Goal: Information Seeking & Learning: Learn about a topic

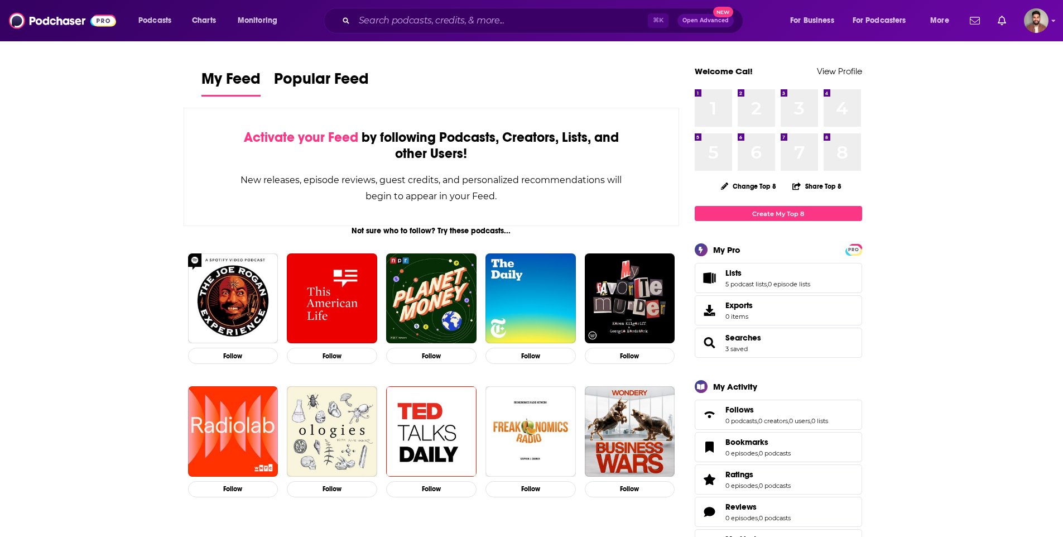
click at [542, 4] on div "Podcasts Charts Monitoring ⌘ K Open Advanced New For Business For Podcasters Mo…" at bounding box center [531, 20] width 1063 height 41
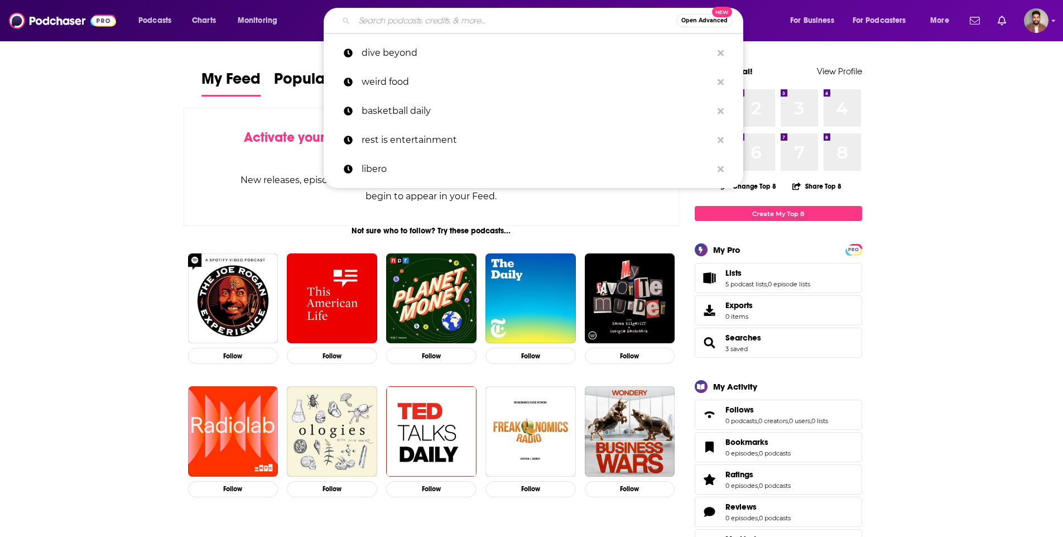
click at [539, 17] on input "Search podcasts, credits, & more..." at bounding box center [515, 21] width 322 height 18
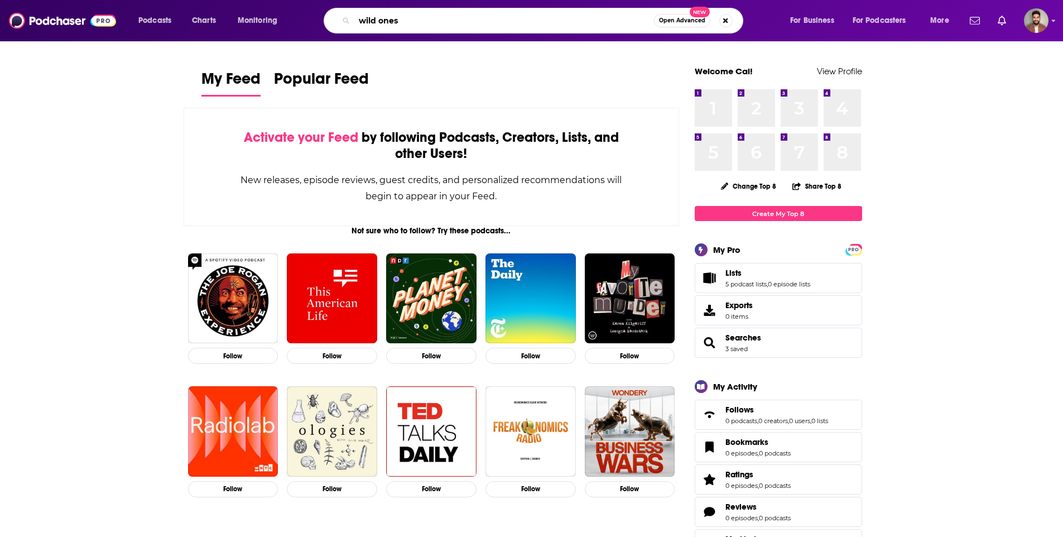
type input "wild ones"
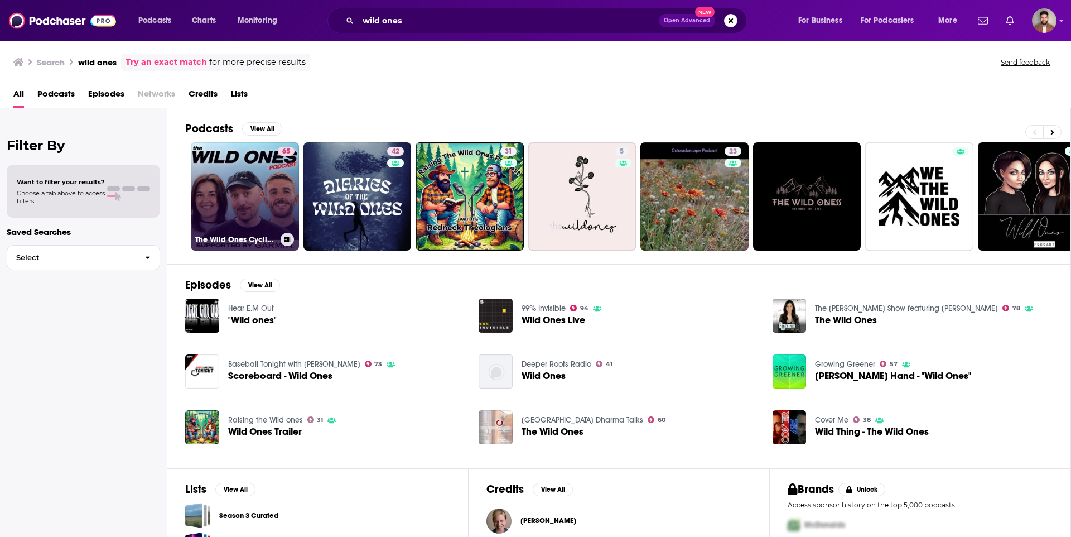
click at [240, 228] on link "65 The Wild Ones Cycling Podcast" at bounding box center [245, 196] width 108 height 108
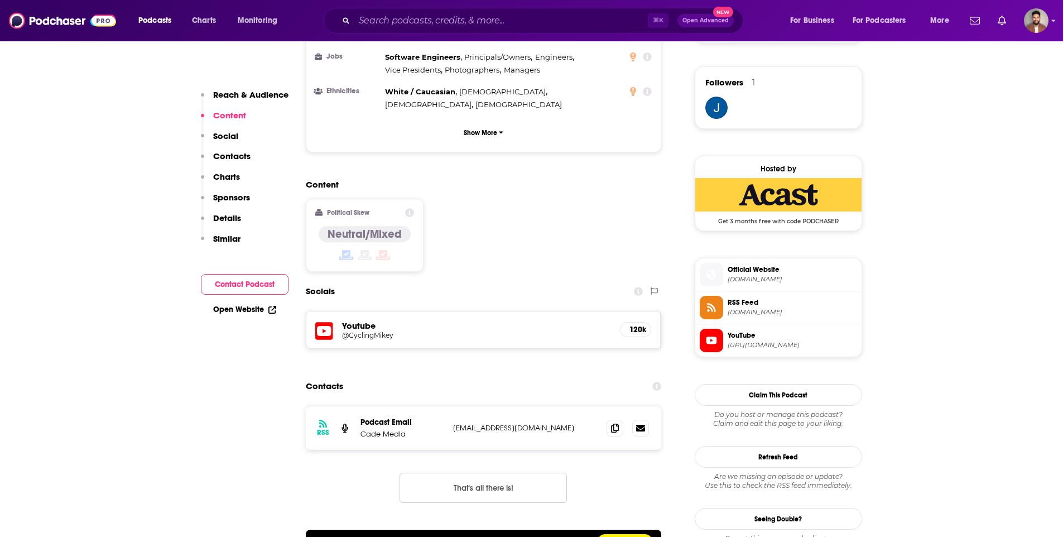
scroll to position [792, 0]
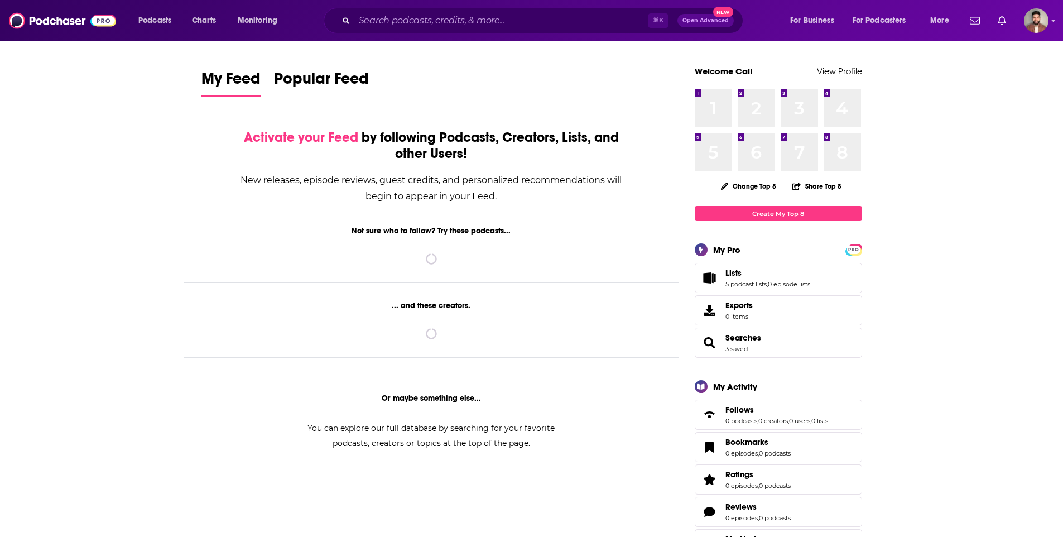
click at [454, 9] on div "⌘ K Open Advanced New" at bounding box center [533, 21] width 419 height 26
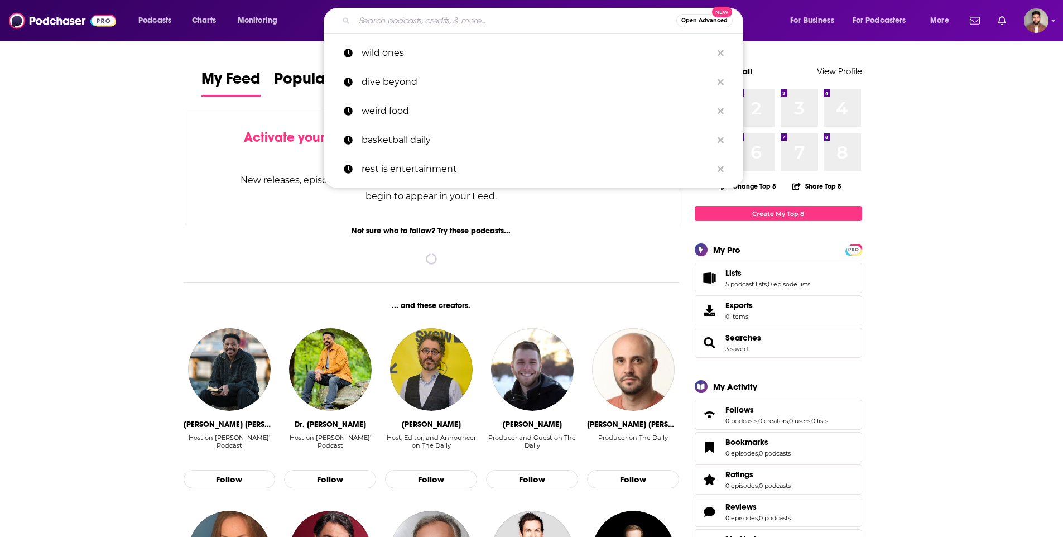
click at [455, 18] on input "Search podcasts, credits, & more..." at bounding box center [515, 21] width 322 height 18
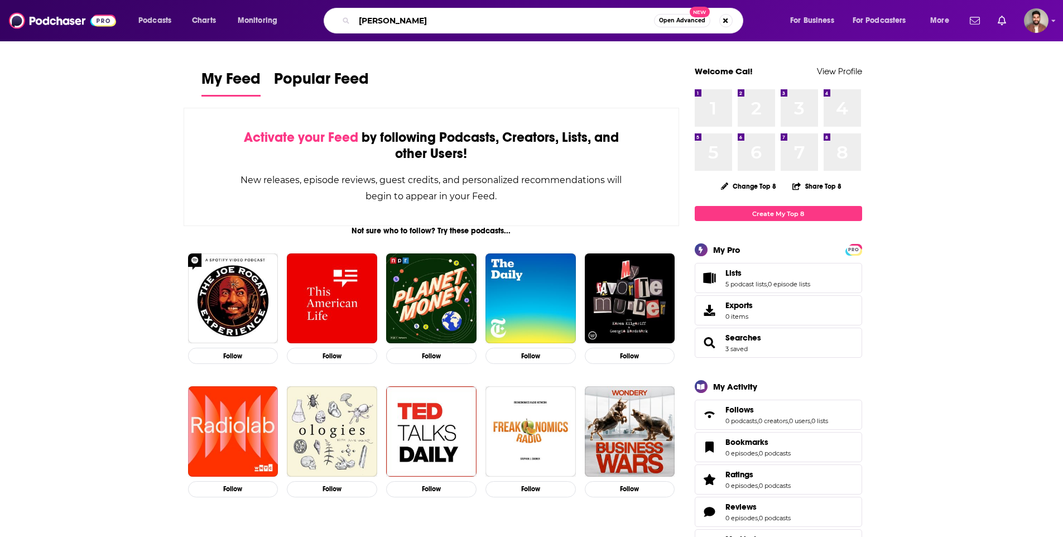
type input "[PERSON_NAME]"
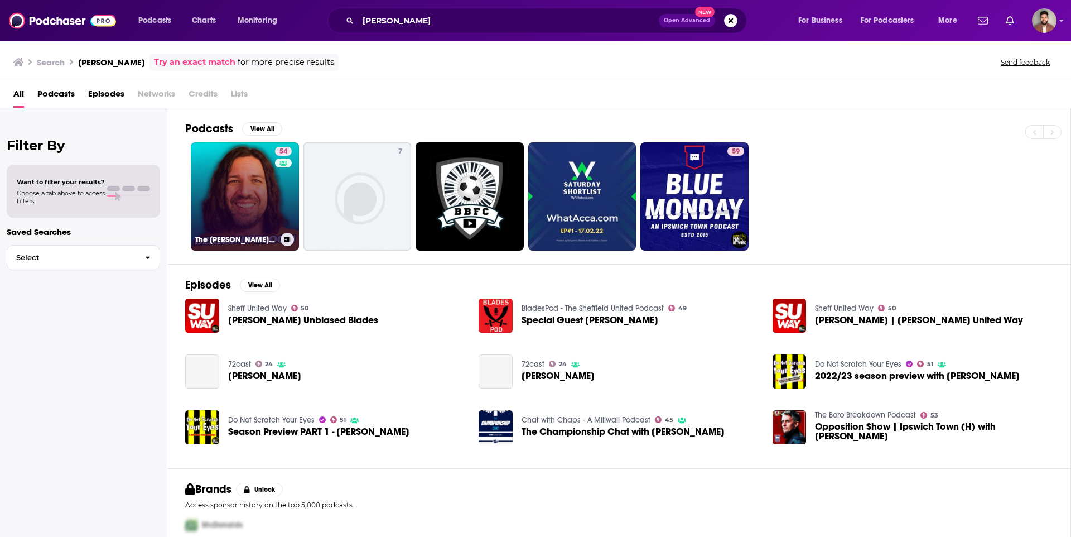
click at [227, 195] on link "54 The Benjamin Bloom Football Channel" at bounding box center [245, 196] width 108 height 108
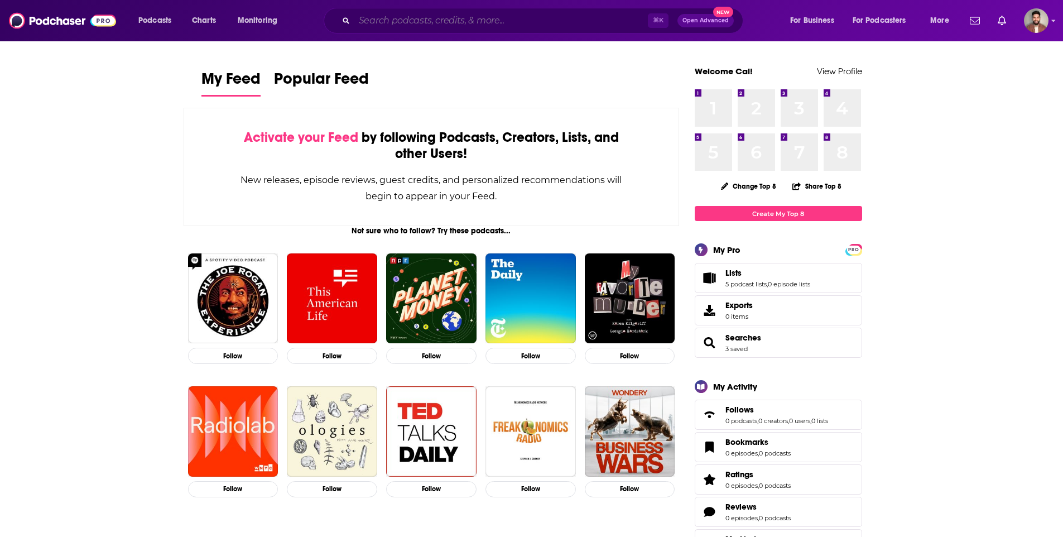
click at [457, 18] on input "Search podcasts, credits, & more..." at bounding box center [500, 21] width 293 height 18
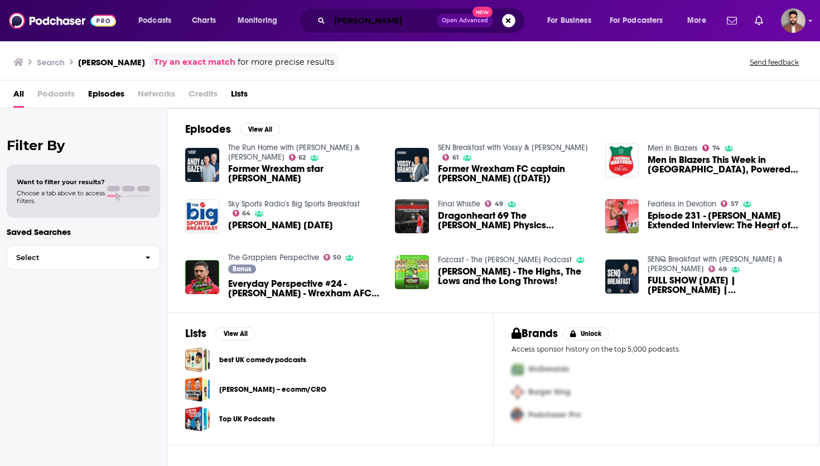
click at [341, 13] on input "ben tozer" at bounding box center [383, 21] width 107 height 18
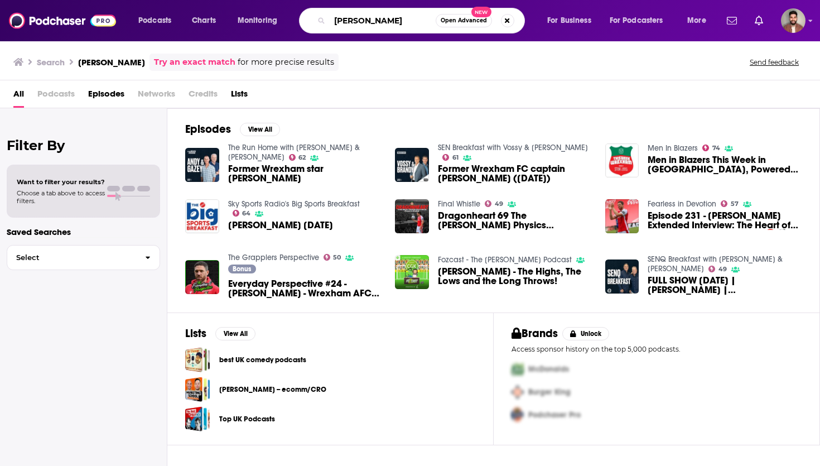
drag, startPoint x: 403, startPoint y: 21, endPoint x: 220, endPoint y: 3, distance: 184.4
click at [231, 4] on div "Podcasts Charts Monitoring ben tozer Open Advanced New For Business For Podcast…" at bounding box center [410, 20] width 820 height 41
type input "the good days"
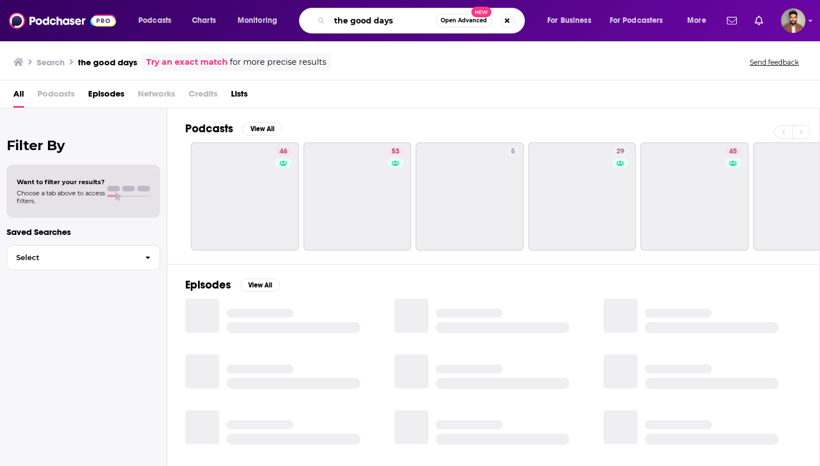
click at [403, 21] on input "the good days" at bounding box center [383, 21] width 106 height 18
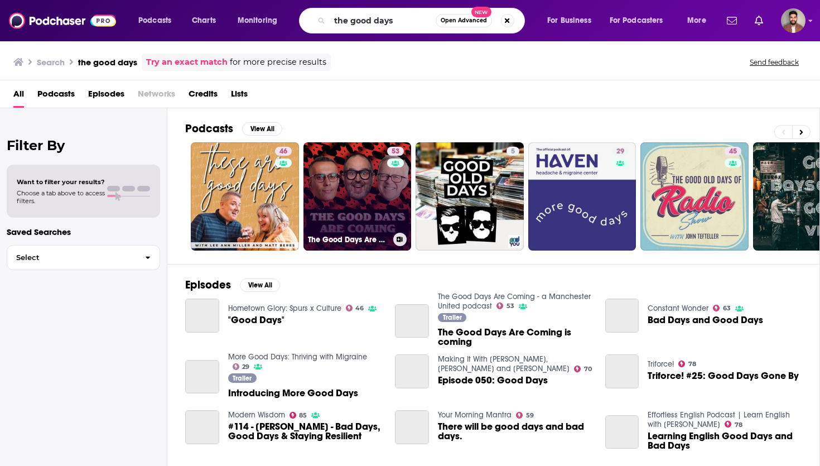
click at [345, 200] on link "53 The Good Days Are Coming - a Manchester United podcast" at bounding box center [357, 196] width 108 height 108
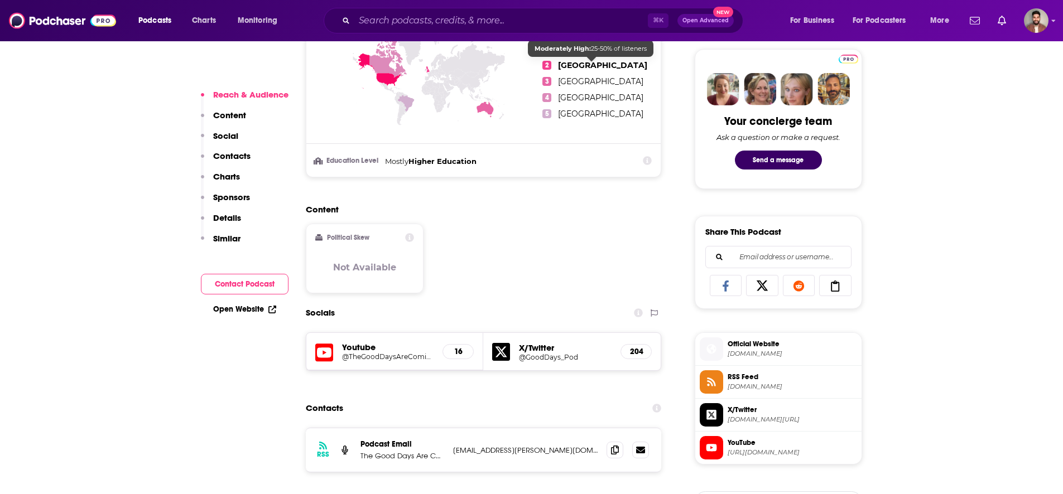
scroll to position [700, 0]
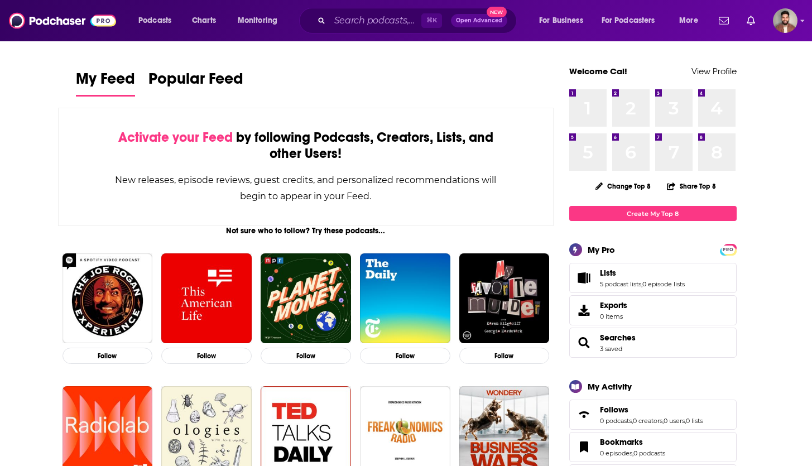
click at [375, 31] on div "⌘ K Open Advanced New" at bounding box center [408, 21] width 218 height 26
click at [375, 24] on input "Search podcasts, credits, & more..." at bounding box center [375, 21] width 91 height 18
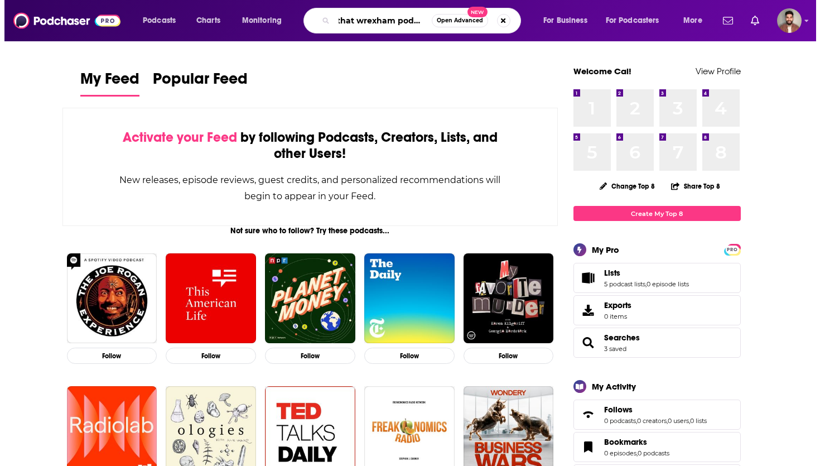
scroll to position [0, 5]
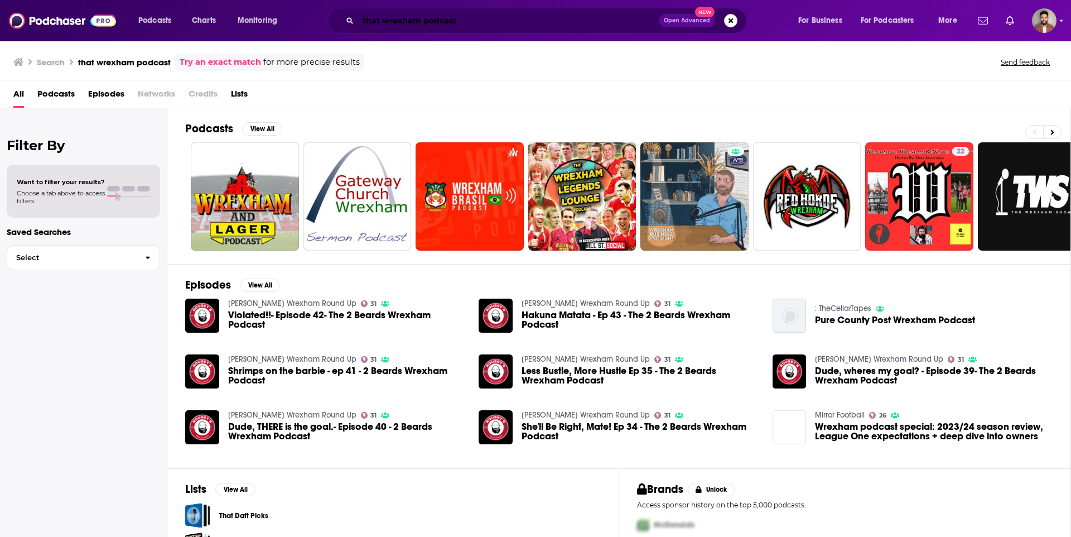
click at [388, 22] on input "that wrexham podcast" at bounding box center [508, 21] width 301 height 18
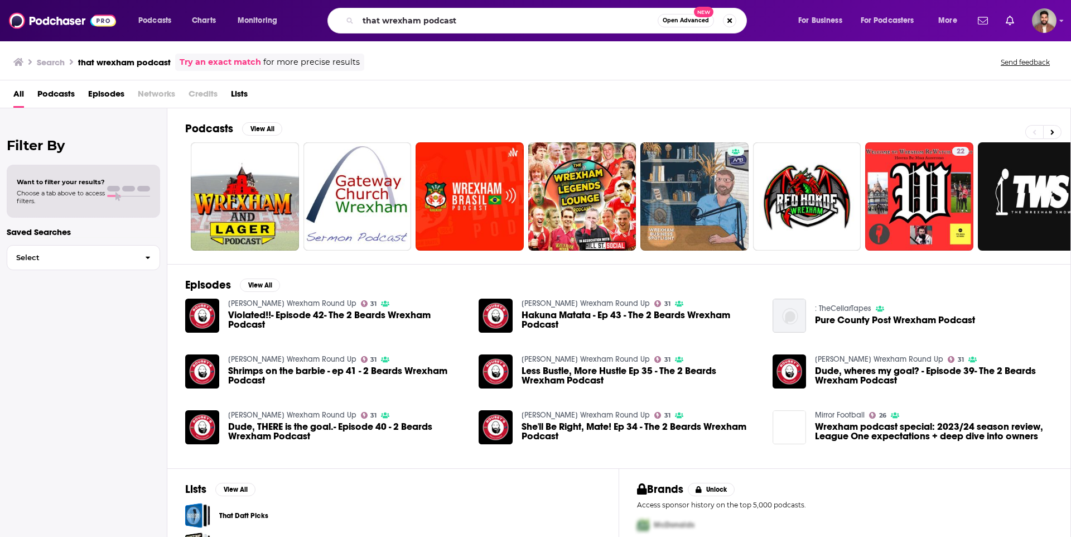
click at [239, 62] on link "Try an exact match" at bounding box center [220, 62] width 81 height 13
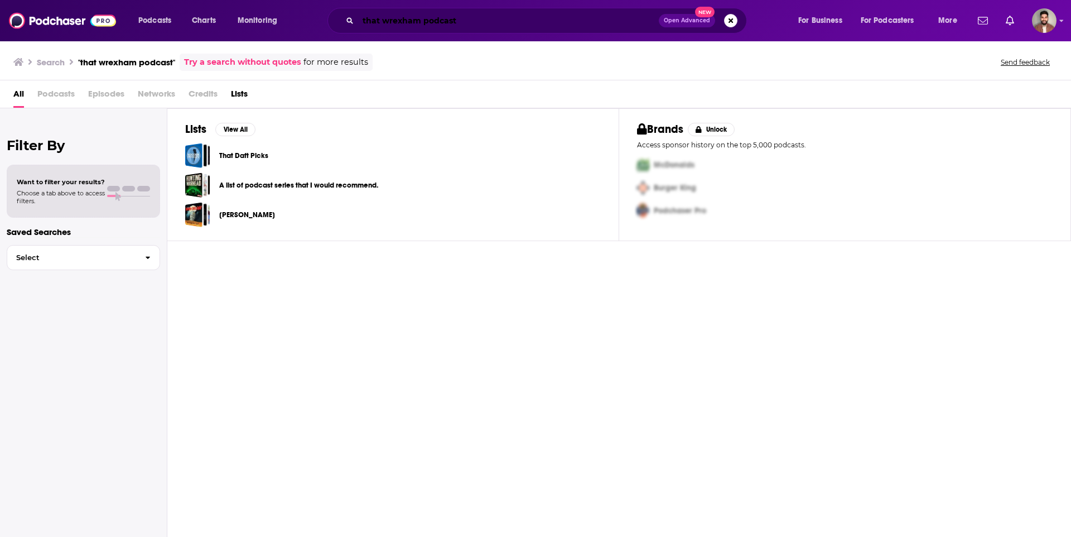
click at [425, 23] on input "that wrexham podcast" at bounding box center [508, 21] width 301 height 18
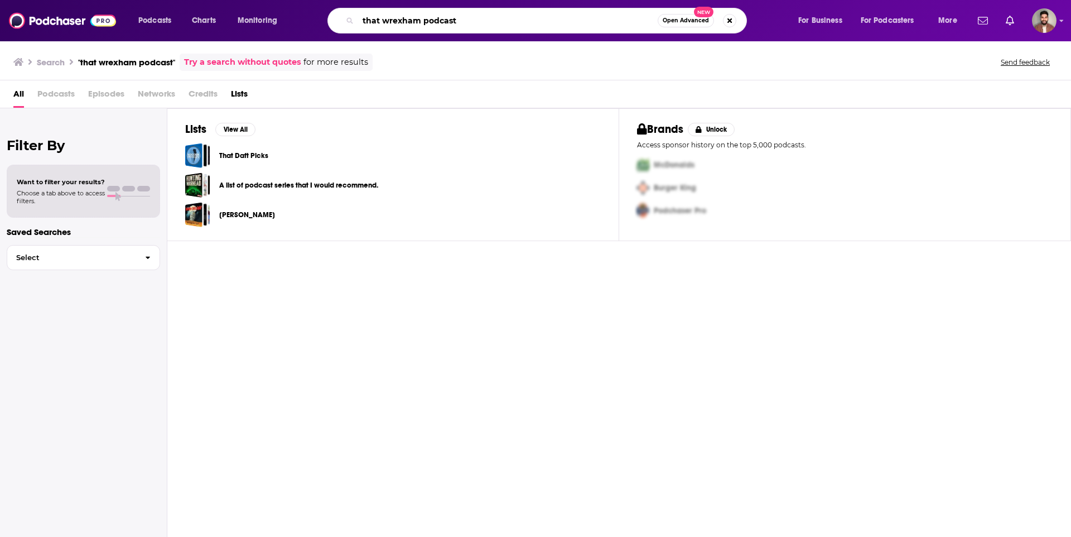
drag, startPoint x: 475, startPoint y: 25, endPoint x: 258, endPoint y: 15, distance: 217.3
click at [258, 15] on div "Podcasts Charts Monitoring that wrexham podcast Open Advanced New For Business …" at bounding box center [549, 21] width 837 height 26
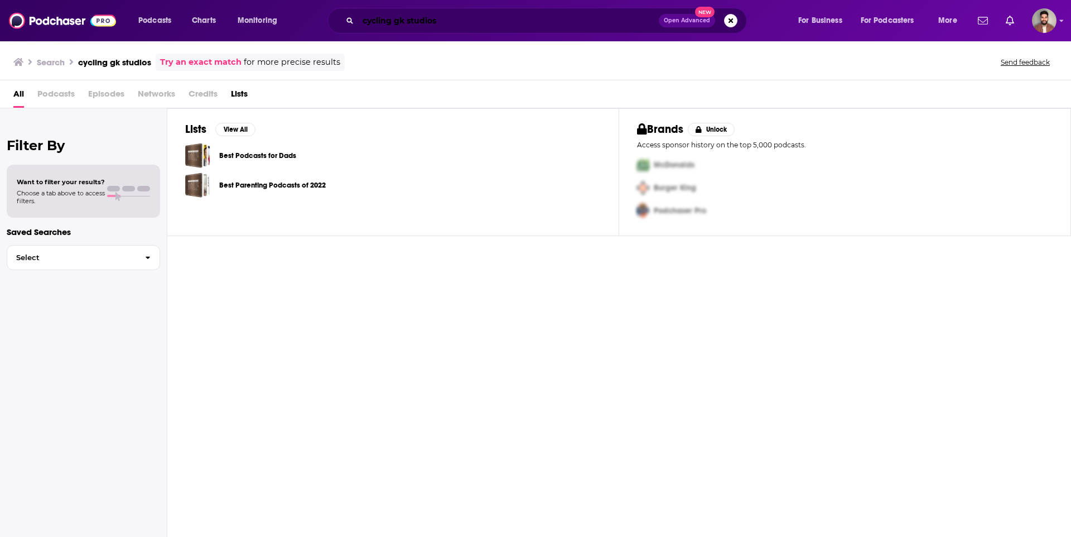
click at [594, 25] on input "cycling gk studios" at bounding box center [508, 21] width 301 height 18
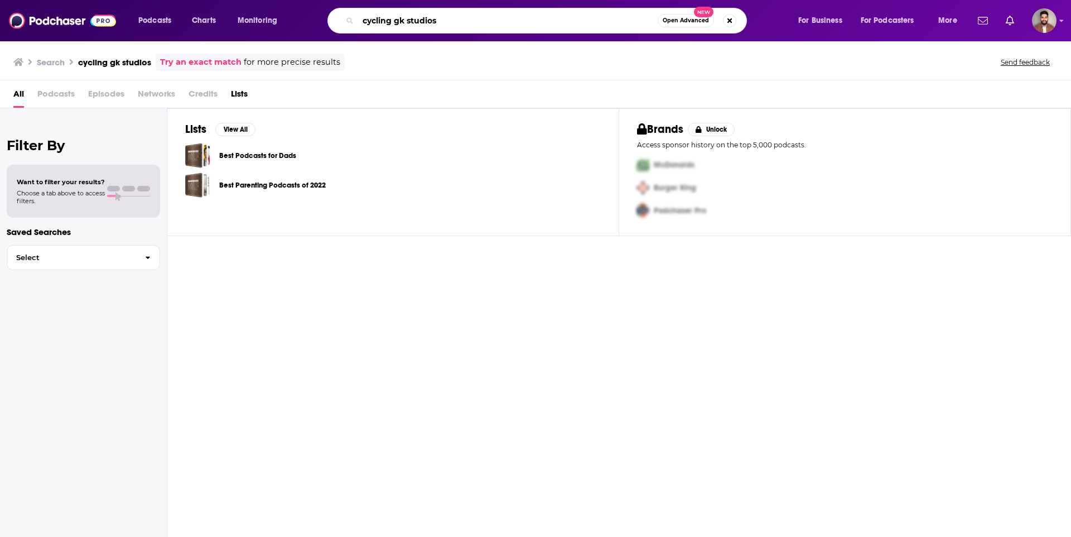
drag, startPoint x: 407, startPoint y: 20, endPoint x: 541, endPoint y: 28, distance: 134.2
click at [541, 28] on input "cycling gk studios" at bounding box center [508, 21] width 300 height 18
type input "cycling gk"
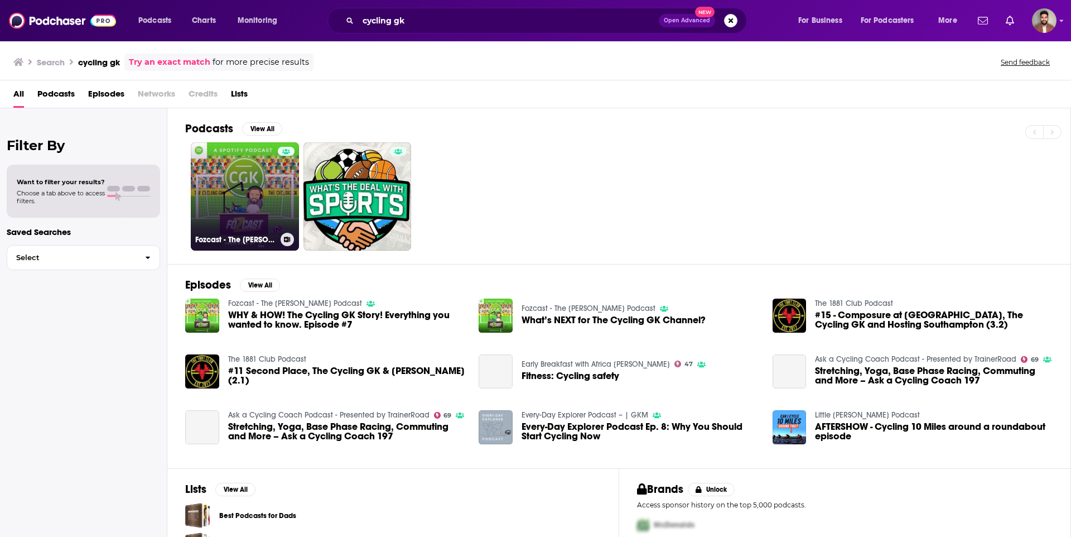
click at [243, 197] on link "Fozcast - The [PERSON_NAME] Podcast" at bounding box center [245, 196] width 108 height 108
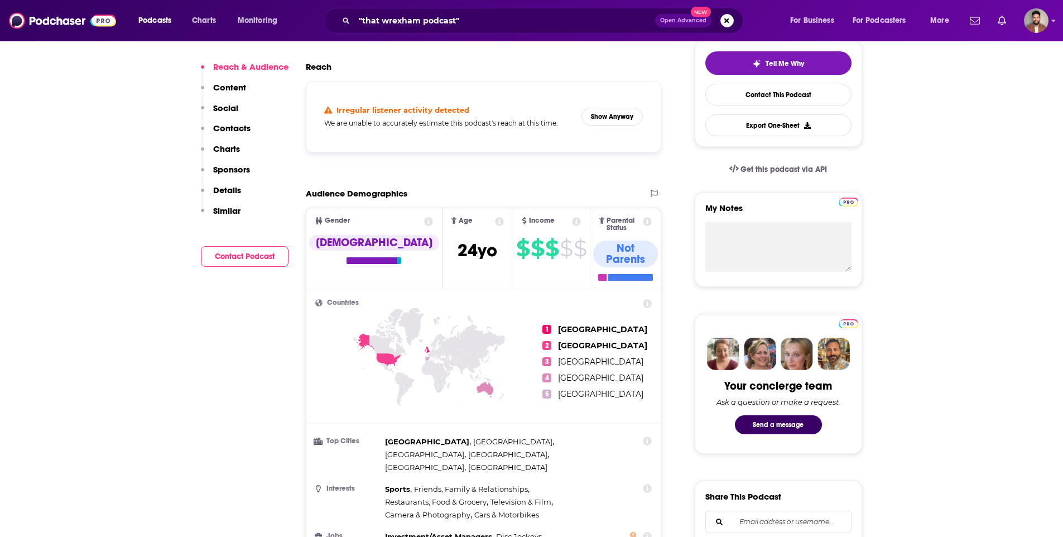
scroll to position [84, 0]
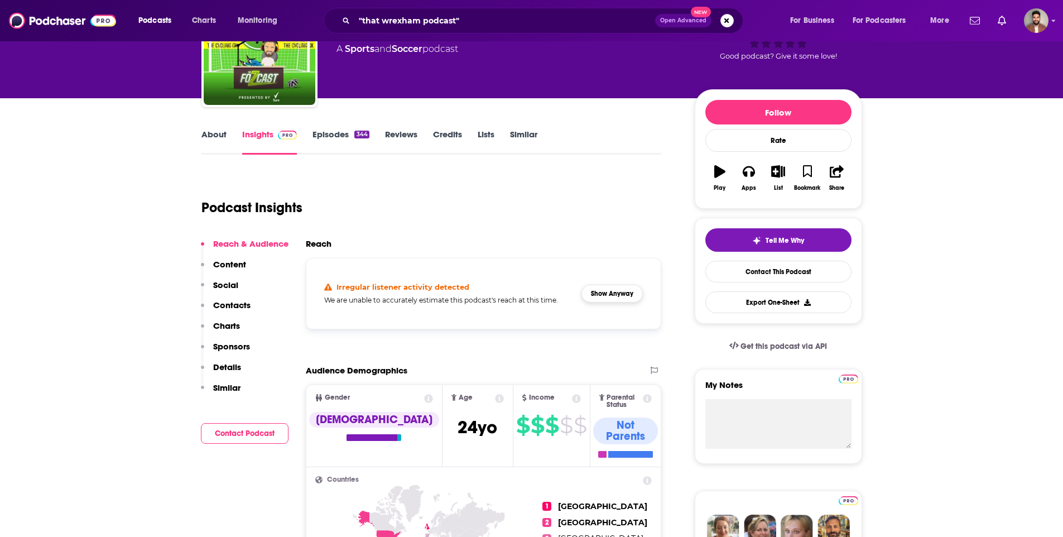
drag, startPoint x: 611, startPoint y: 278, endPoint x: 614, endPoint y: 296, distance: 18.5
click at [611, 278] on div "Irregular listener activity detected We are unable to accurately estimate this …" at bounding box center [483, 293] width 337 height 52
click at [614, 297] on button "Show Anyway" at bounding box center [611, 293] width 61 height 18
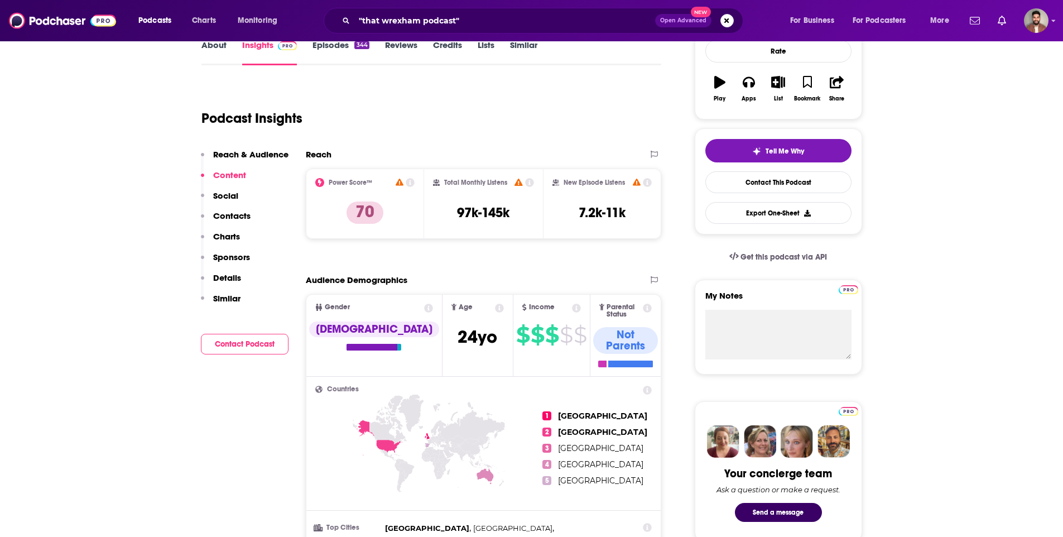
scroll to position [105, 0]
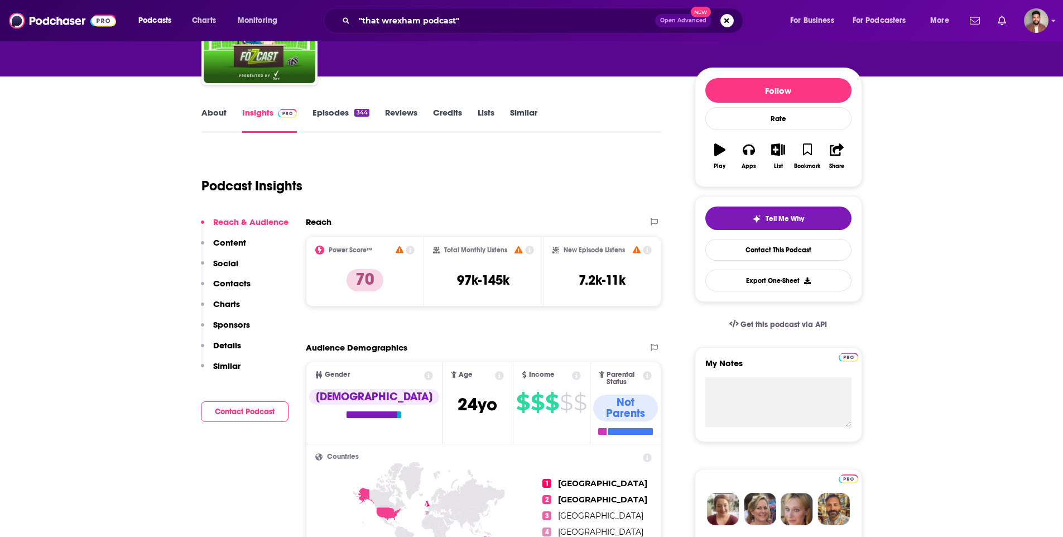
click at [242, 288] on p "Contacts" at bounding box center [231, 283] width 37 height 11
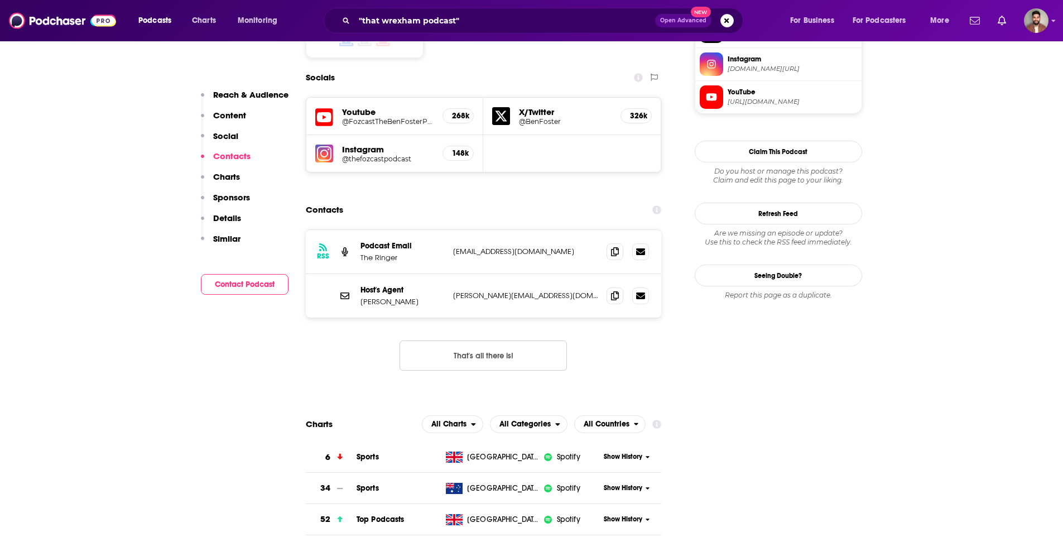
scroll to position [969, 0]
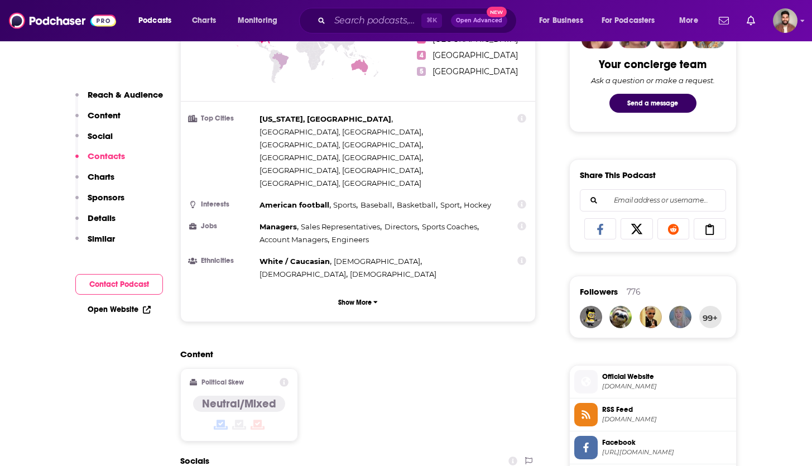
scroll to position [226, 0]
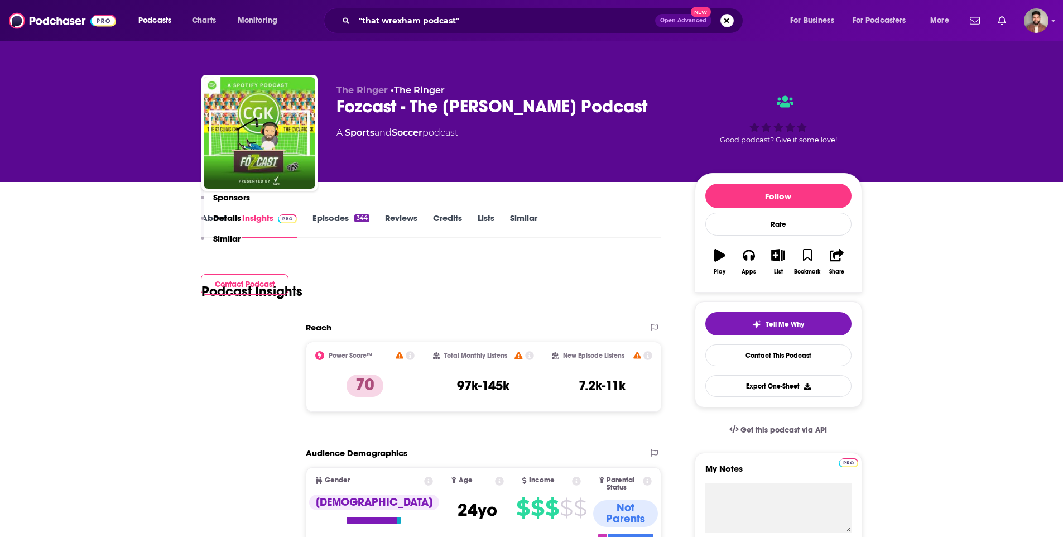
scroll to position [969, 0]
